Goal: Task Accomplishment & Management: Manage account settings

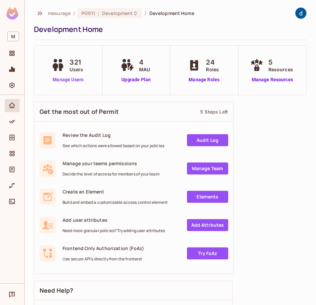
click at [83, 77] on link "Manage Users" at bounding box center [68, 79] width 37 height 7
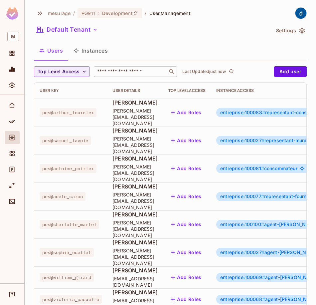
click at [116, 69] on input "text" at bounding box center [131, 71] width 70 height 7
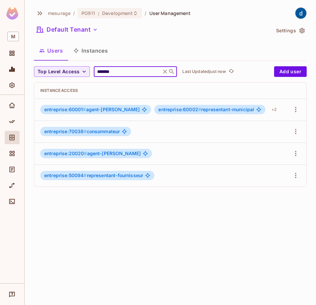
scroll to position [0, 176]
type input "*******"
click at [276, 111] on div "+ 2" at bounding box center [274, 109] width 11 height 11
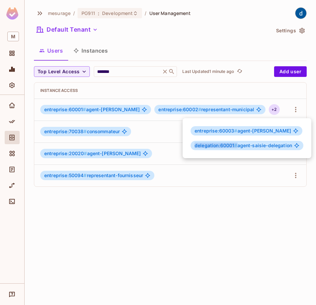
drag, startPoint x: 196, startPoint y: 145, endPoint x: 236, endPoint y: 146, distance: 40.6
click at [236, 146] on span "delegation:60001 #" at bounding box center [216, 145] width 43 height 6
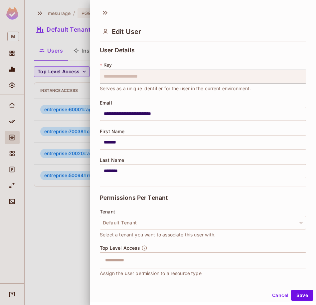
click at [280, 294] on button "Cancel" at bounding box center [281, 295] width 22 height 11
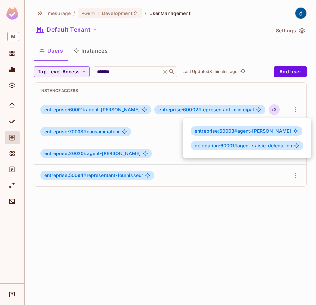
click at [223, 130] on span "entreprise:60003 #" at bounding box center [216, 131] width 43 height 6
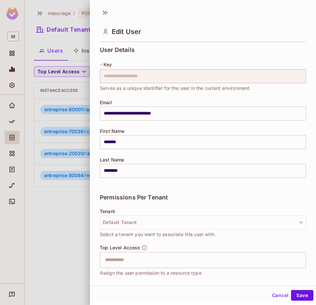
scroll to position [0, 0]
click at [270, 298] on button "Cancel" at bounding box center [281, 295] width 22 height 11
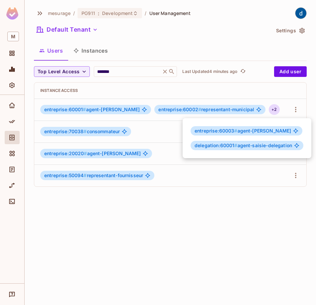
click at [250, 131] on span "entreprise:60003 # agent-saisie" at bounding box center [243, 130] width 97 height 5
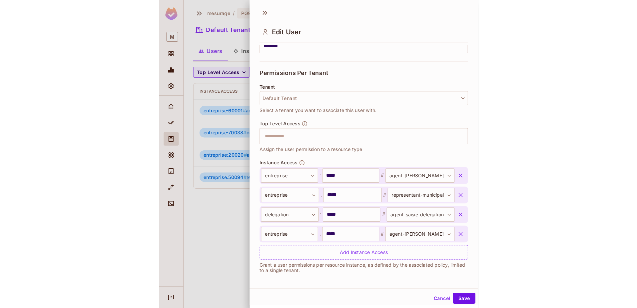
scroll to position [127, 0]
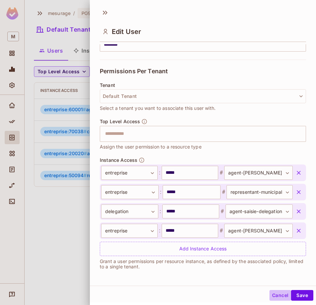
click at [273, 293] on button "Cancel" at bounding box center [281, 295] width 22 height 11
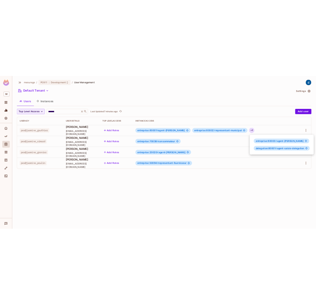
scroll to position [0, 0]
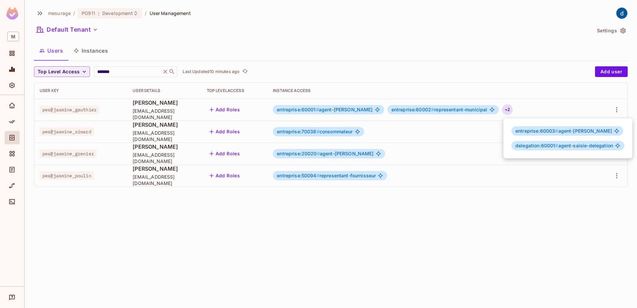
click at [216, 300] on div at bounding box center [318, 154] width 637 height 308
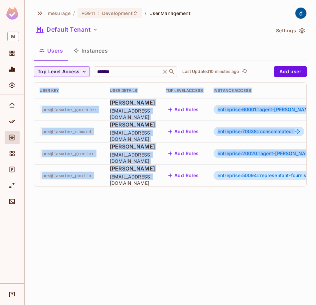
drag, startPoint x: 154, startPoint y: 186, endPoint x: 212, endPoint y: 187, distance: 58.3
click at [212, 186] on div "User Key User Details Top Level Access Instance Access pes@jasmine_gauthier Jas…" at bounding box center [170, 135] width 272 height 104
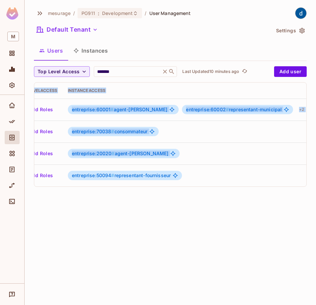
scroll to position [0, 176]
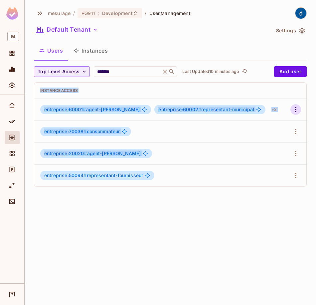
click at [292, 108] on icon "button" at bounding box center [296, 110] width 8 height 8
click at [281, 122] on li "Edit" at bounding box center [267, 125] width 59 height 15
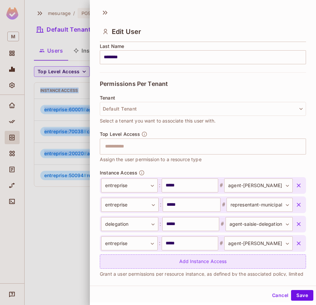
scroll to position [127, 0]
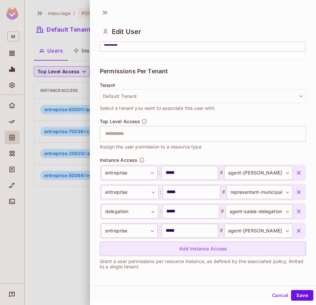
click at [157, 246] on div "Add Instance Access" at bounding box center [203, 249] width 206 height 14
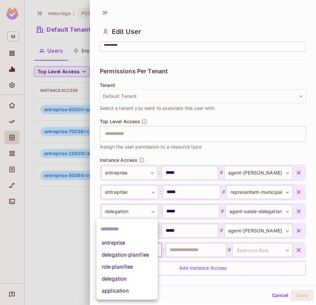
click at [146, 249] on body "**********" at bounding box center [158, 152] width 316 height 305
click at [141, 245] on li "entreprise" at bounding box center [127, 243] width 61 height 12
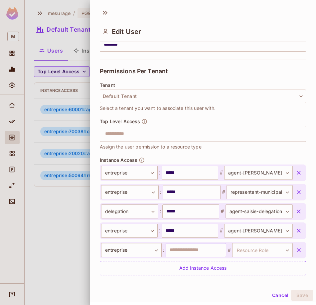
click at [181, 254] on input "text" at bounding box center [196, 250] width 61 height 14
type input "*****"
click at [240, 248] on body "**********" at bounding box center [158, 152] width 316 height 305
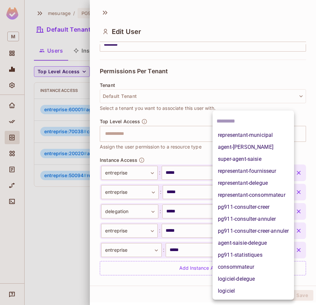
click at [263, 129] on div at bounding box center [254, 121] width 82 height 16
click at [263, 251] on body "**********" at bounding box center [158, 152] width 316 height 305
click at [269, 136] on li "representant-municipal" at bounding box center [254, 135] width 82 height 12
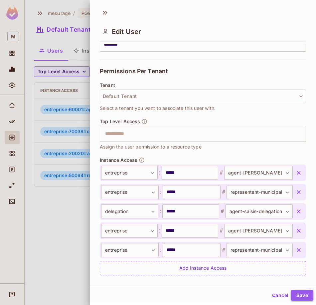
click at [293, 296] on button "Save" at bounding box center [302, 295] width 22 height 11
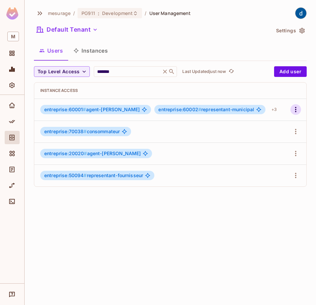
click at [298, 111] on icon "button" at bounding box center [296, 110] width 8 height 8
click at [273, 110] on div at bounding box center [158, 152] width 316 height 305
click at [275, 110] on div "+ 3" at bounding box center [274, 109] width 11 height 11
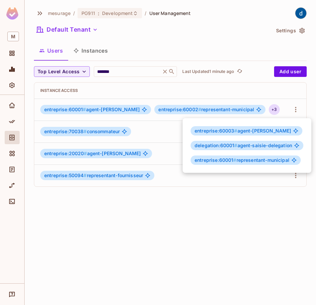
click at [293, 109] on div at bounding box center [158, 152] width 316 height 305
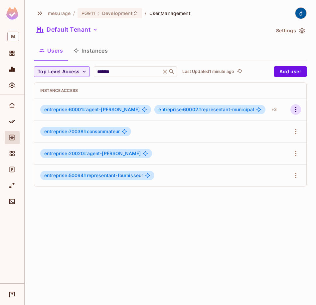
click at [296, 110] on icon "button" at bounding box center [295, 109] width 1 height 5
click at [268, 127] on li "Edit" at bounding box center [267, 125] width 59 height 15
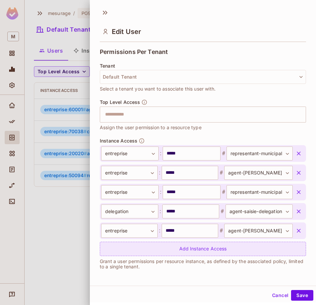
scroll to position [1, 0]
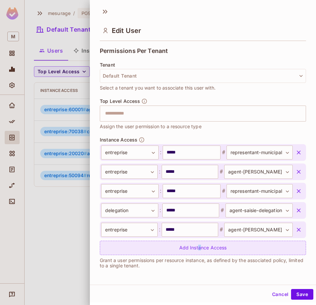
click at [194, 243] on div "Add Instance Access" at bounding box center [203, 248] width 206 height 14
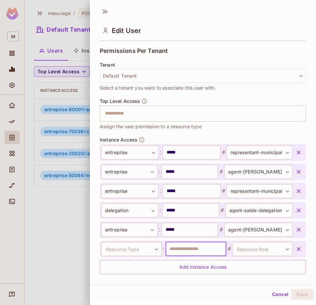
drag, startPoint x: 194, startPoint y: 243, endPoint x: 178, endPoint y: 249, distance: 16.8
click at [178, 249] on input "text" at bounding box center [196, 249] width 61 height 14
paste input "*****"
type input "*****"
click at [125, 247] on body "**********" at bounding box center [158, 152] width 316 height 305
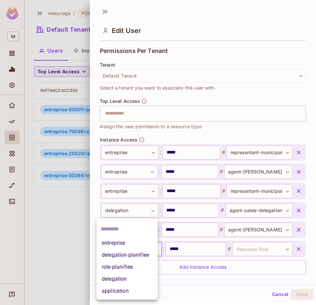
click at [124, 246] on li "entreprise" at bounding box center [127, 243] width 61 height 12
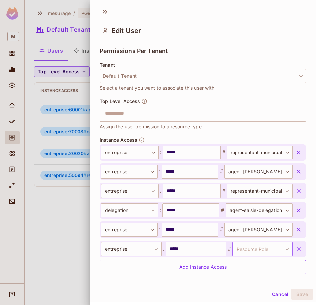
click at [245, 250] on body "**********" at bounding box center [158, 152] width 316 height 305
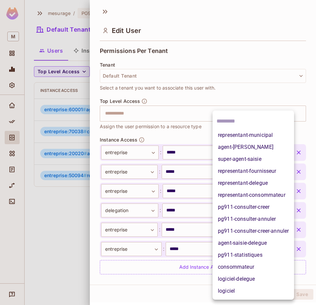
click at [239, 135] on li "representant-municipal" at bounding box center [254, 135] width 82 height 12
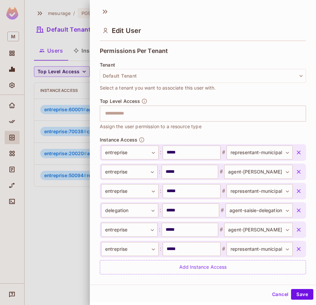
click at [291, 294] on button "Save" at bounding box center [302, 294] width 22 height 11
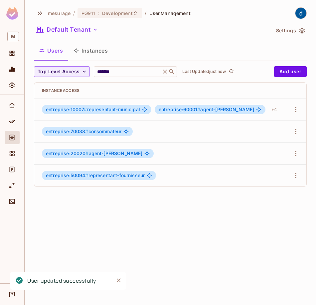
scroll to position [0, 175]
click at [295, 111] on icon "button" at bounding box center [296, 110] width 8 height 8
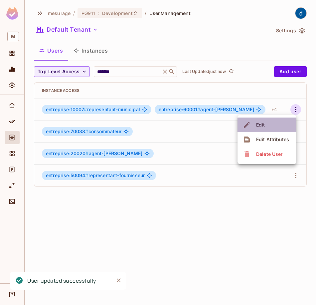
click at [280, 128] on li "Edit" at bounding box center [267, 125] width 59 height 15
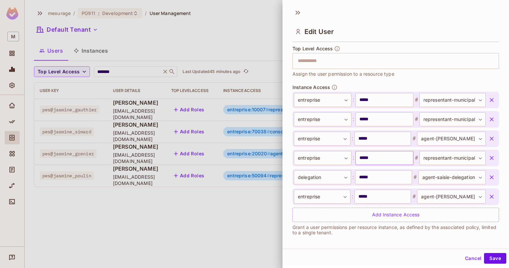
scroll to position [202, 0]
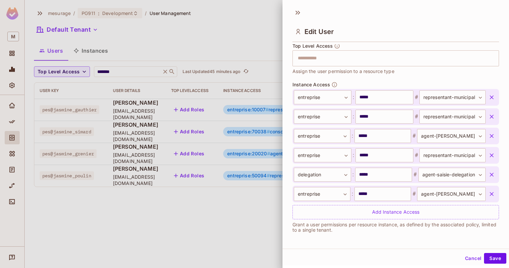
click at [316, 116] on icon "button" at bounding box center [491, 117] width 4 height 4
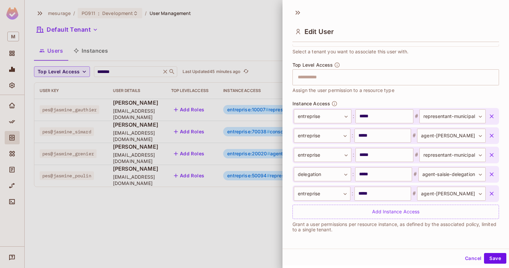
scroll to position [183, 0]
click at [316, 259] on button "Save" at bounding box center [495, 258] width 22 height 11
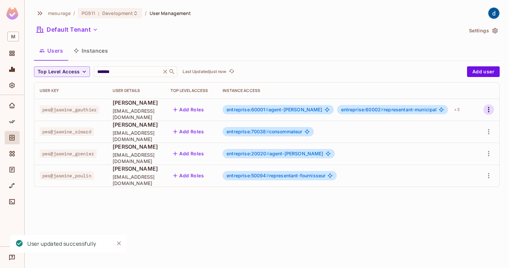
click at [316, 111] on icon "button" at bounding box center [488, 110] width 8 height 8
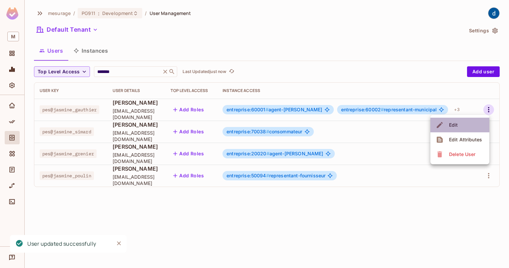
click at [316, 125] on li "Edit" at bounding box center [459, 125] width 59 height 15
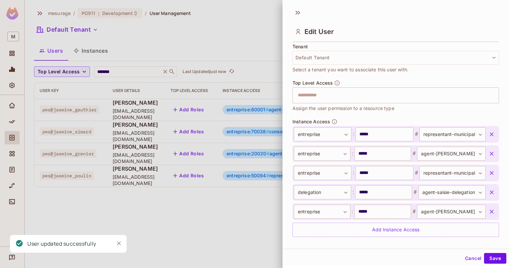
scroll to position [166, 0]
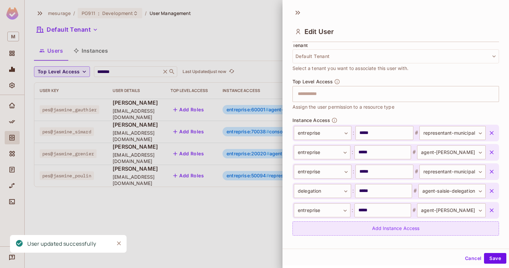
click at [316, 229] on div "Add Instance Access" at bounding box center [395, 228] width 206 height 14
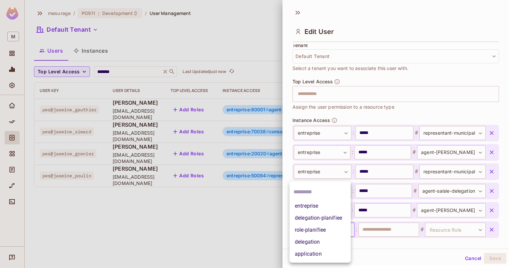
click at [316, 230] on body "**********" at bounding box center [254, 134] width 509 height 268
click at [316, 205] on li "entreprise" at bounding box center [319, 206] width 61 height 12
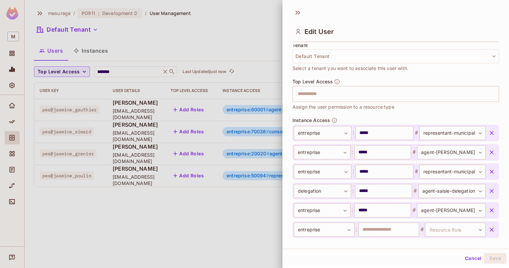
click at [316, 232] on input "text" at bounding box center [388, 229] width 61 height 14
type input "*****"
click at [316, 233] on body "**********" at bounding box center [254, 134] width 509 height 268
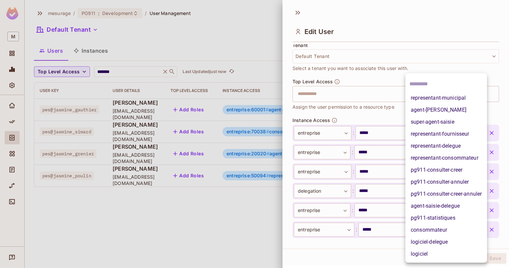
click at [316, 99] on li "representant-municipal" at bounding box center [446, 98] width 82 height 12
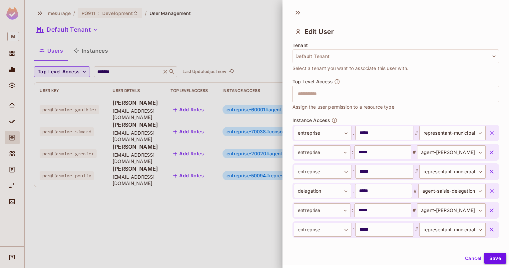
click at [316, 259] on button "Save" at bounding box center [495, 258] width 22 height 11
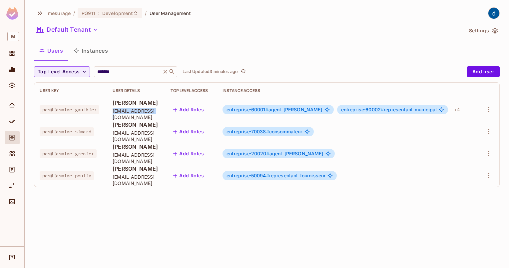
drag, startPoint x: 114, startPoint y: 114, endPoint x: 152, endPoint y: 114, distance: 38.3
click at [152, 114] on td "Jasmine Gauthier jasmine_gauthier@yopmail.com" at bounding box center [136, 110] width 58 height 22
copy span "jasmine_gauthier"
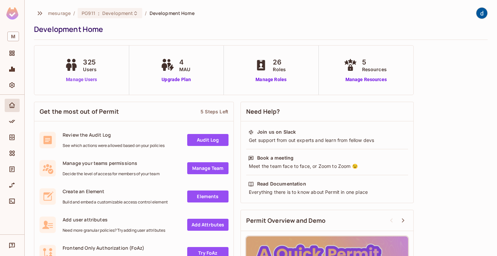
click at [81, 82] on link "Manage Users" at bounding box center [81, 79] width 37 height 7
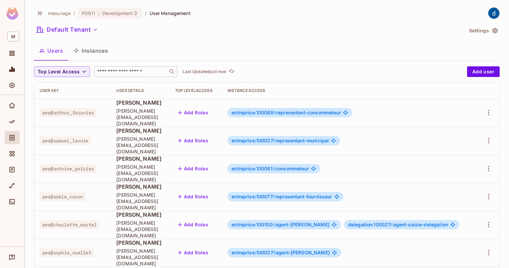
click at [107, 72] on input "text" at bounding box center [131, 71] width 70 height 7
type input "*******"
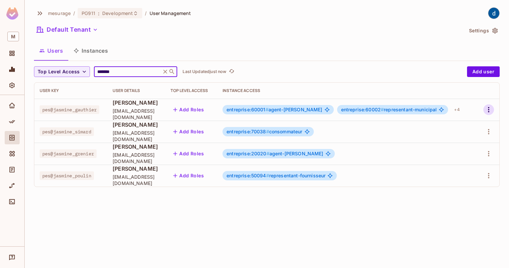
click at [490, 113] on icon "button" at bounding box center [488, 110] width 8 height 8
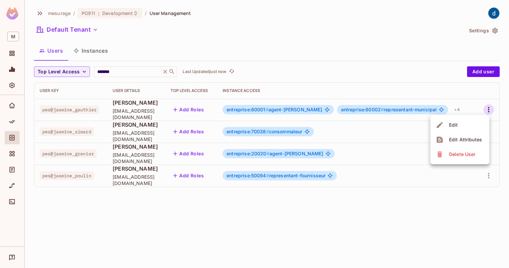
click at [467, 123] on li "Edit" at bounding box center [459, 125] width 59 height 15
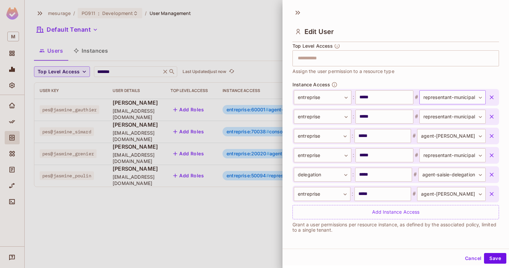
scroll to position [1, 0]
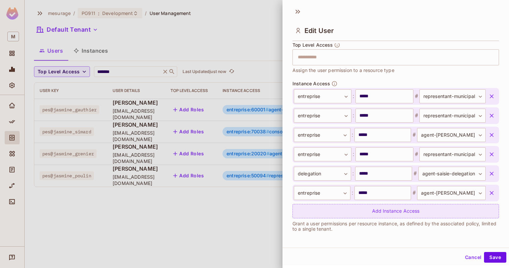
click at [328, 209] on div "Add Instance Access" at bounding box center [395, 211] width 206 height 14
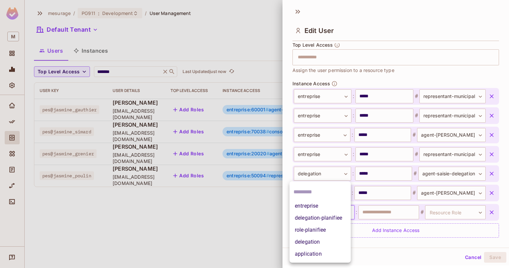
click at [318, 213] on body "**********" at bounding box center [254, 134] width 509 height 268
click at [314, 207] on li "entreprise" at bounding box center [319, 206] width 61 height 12
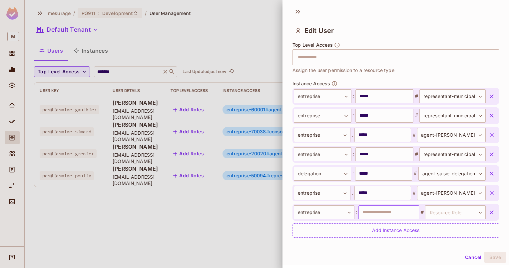
click at [364, 212] on input "text" at bounding box center [388, 212] width 61 height 14
type input "*****"
click at [423, 211] on body "**********" at bounding box center [254, 134] width 509 height 268
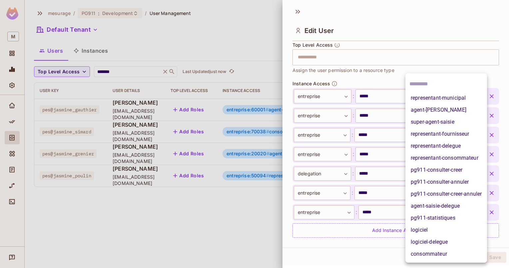
click at [421, 107] on li "agent-saisie" at bounding box center [446, 110] width 82 height 12
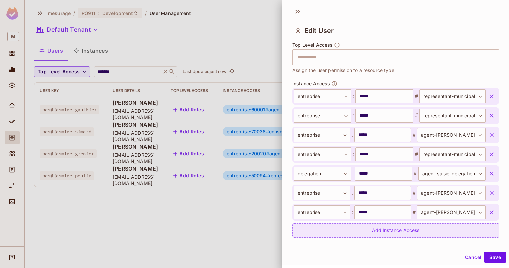
click at [325, 224] on div "Add Instance Access" at bounding box center [395, 230] width 206 height 14
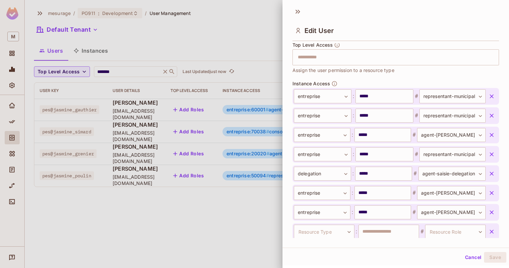
scroll to position [202, 0]
click at [318, 227] on body "**********" at bounding box center [254, 134] width 509 height 268
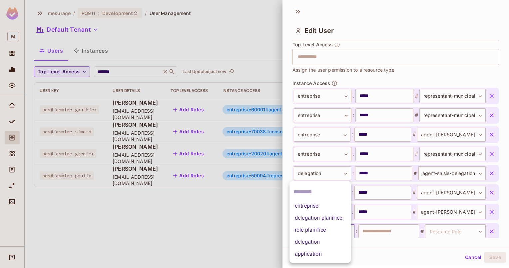
click at [320, 205] on li "entreprise" at bounding box center [319, 206] width 61 height 12
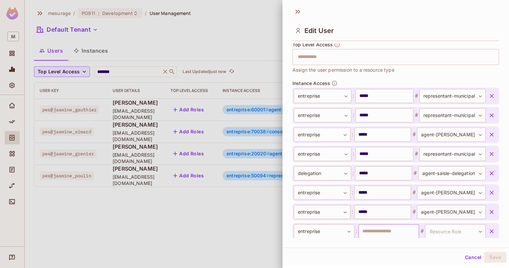
click at [375, 233] on input "text" at bounding box center [388, 231] width 61 height 14
type input "*****"
click at [426, 227] on body "**********" at bounding box center [254, 134] width 509 height 268
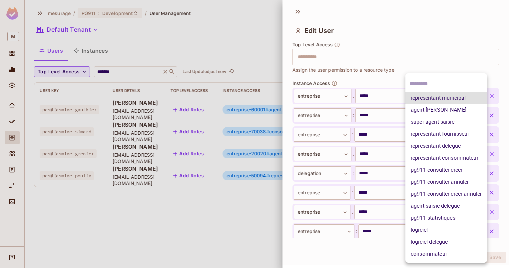
click at [467, 130] on li "representant-fournisseur" at bounding box center [446, 134] width 82 height 12
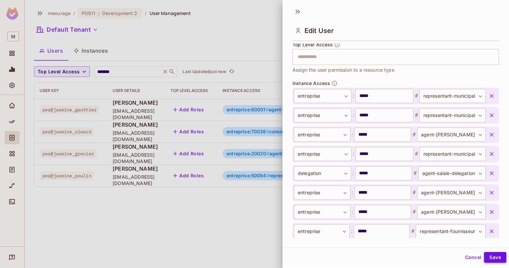
click at [490, 254] on button "Save" at bounding box center [495, 257] width 22 height 11
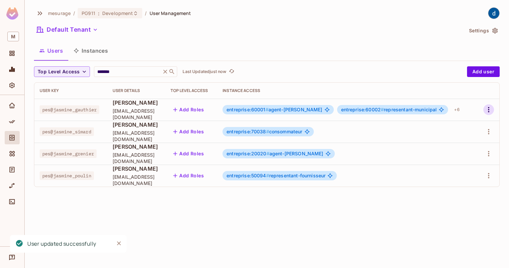
click at [490, 107] on icon "button" at bounding box center [488, 110] width 8 height 8
click at [459, 121] on li "Edit" at bounding box center [459, 125] width 59 height 15
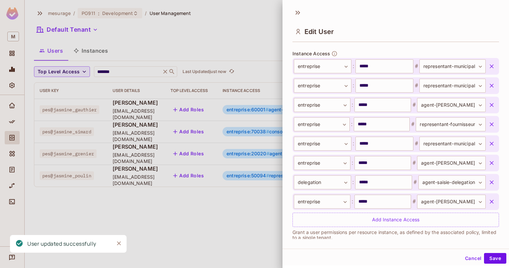
scroll to position [241, 0]
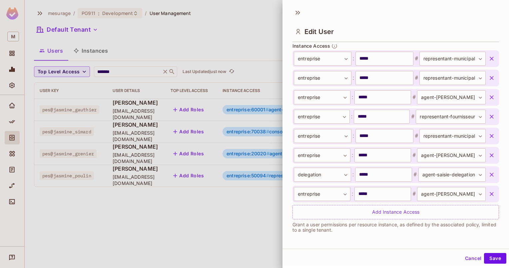
click at [489, 155] on icon "button" at bounding box center [491, 155] width 4 height 4
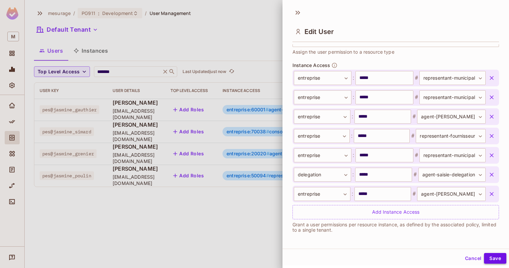
click at [486, 255] on button "Save" at bounding box center [495, 258] width 22 height 11
